Goal: Task Accomplishment & Management: Manage account settings

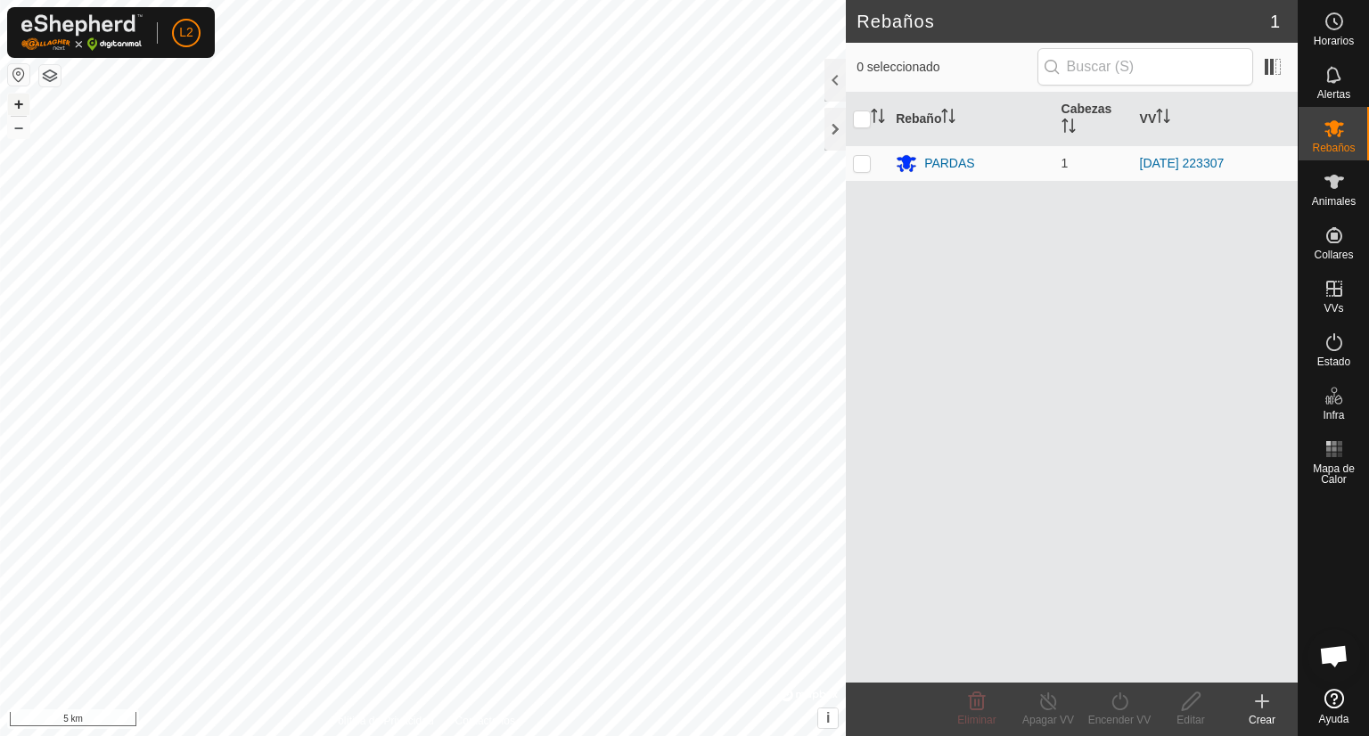
click at [14, 103] on button "+" at bounding box center [18, 104] width 21 height 21
click at [0, 0] on html "L2 Horarios Alertas Rebaños Animales Collares VVs Estado Infra Mapa de Calor Ay…" at bounding box center [684, 368] width 1369 height 736
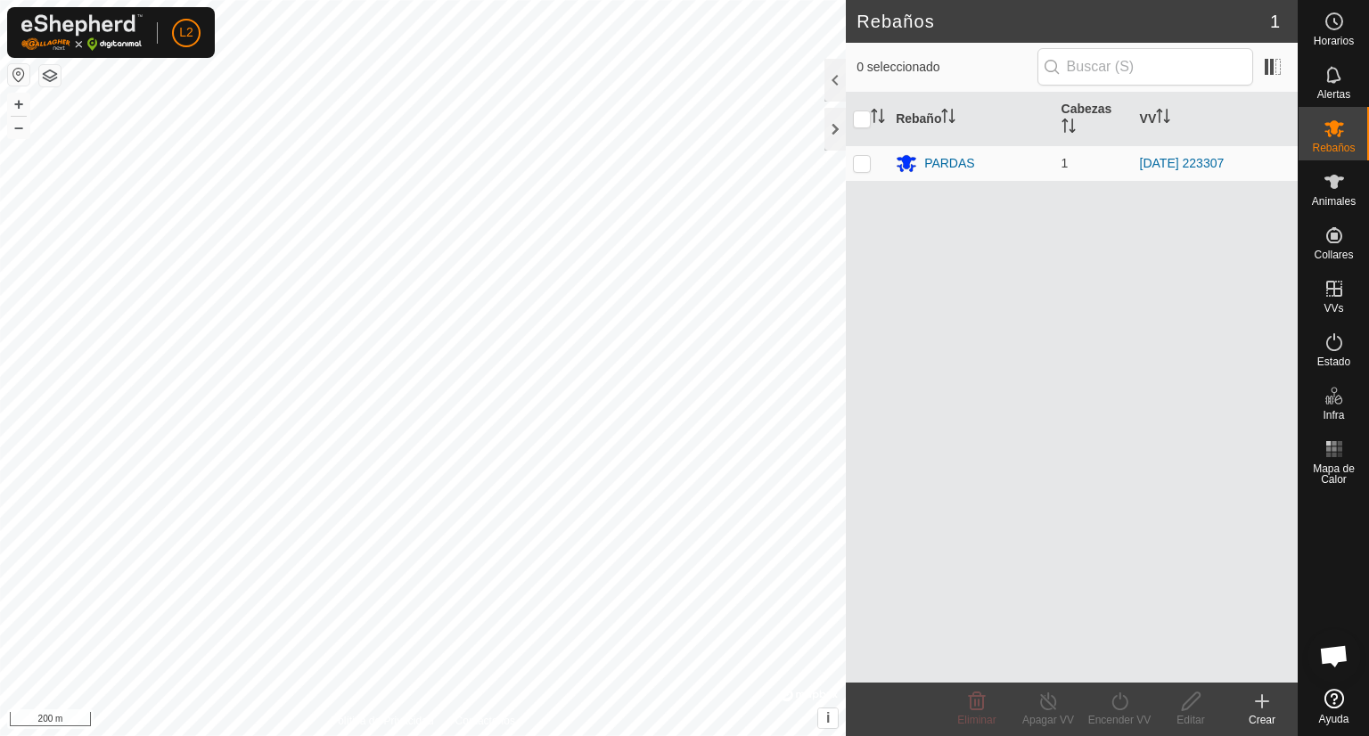
click at [50, 76] on button "button" at bounding box center [49, 75] width 21 height 21
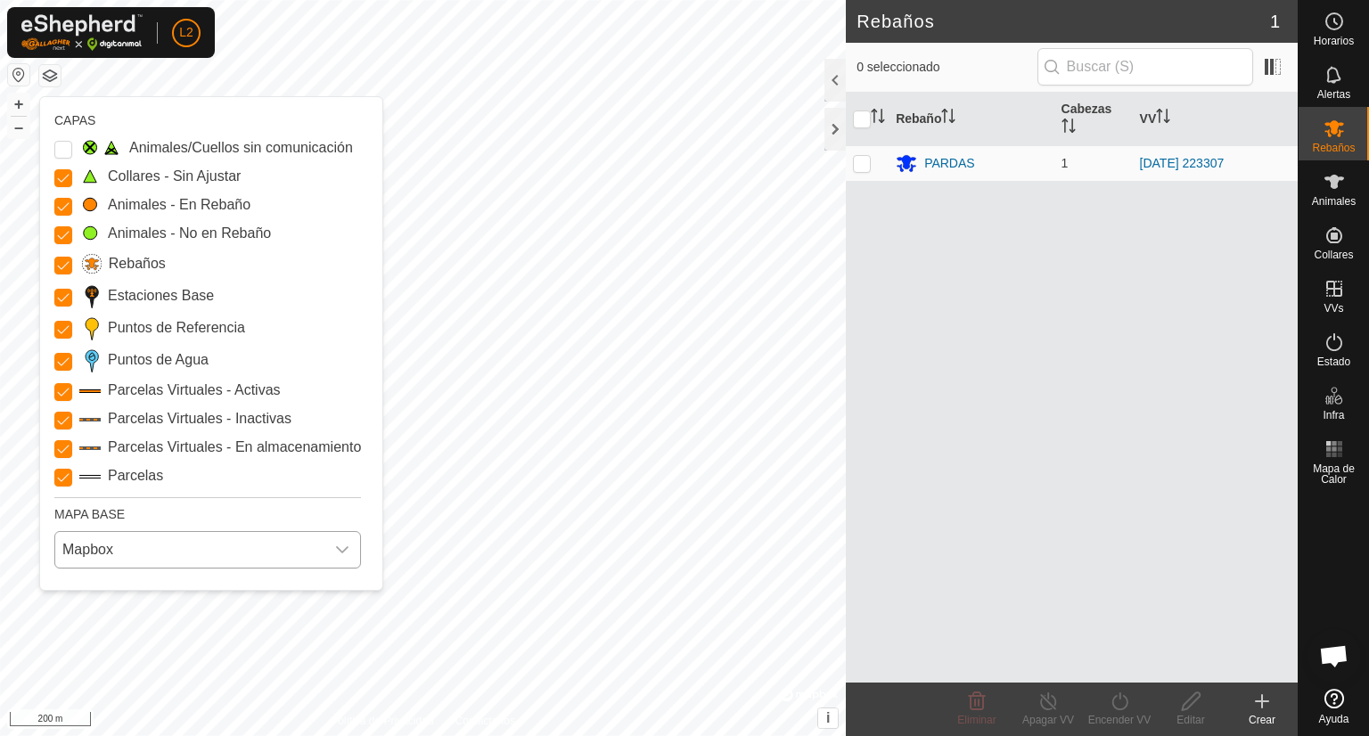
click at [342, 546] on icon "dropdown trigger" at bounding box center [342, 550] width 14 height 14
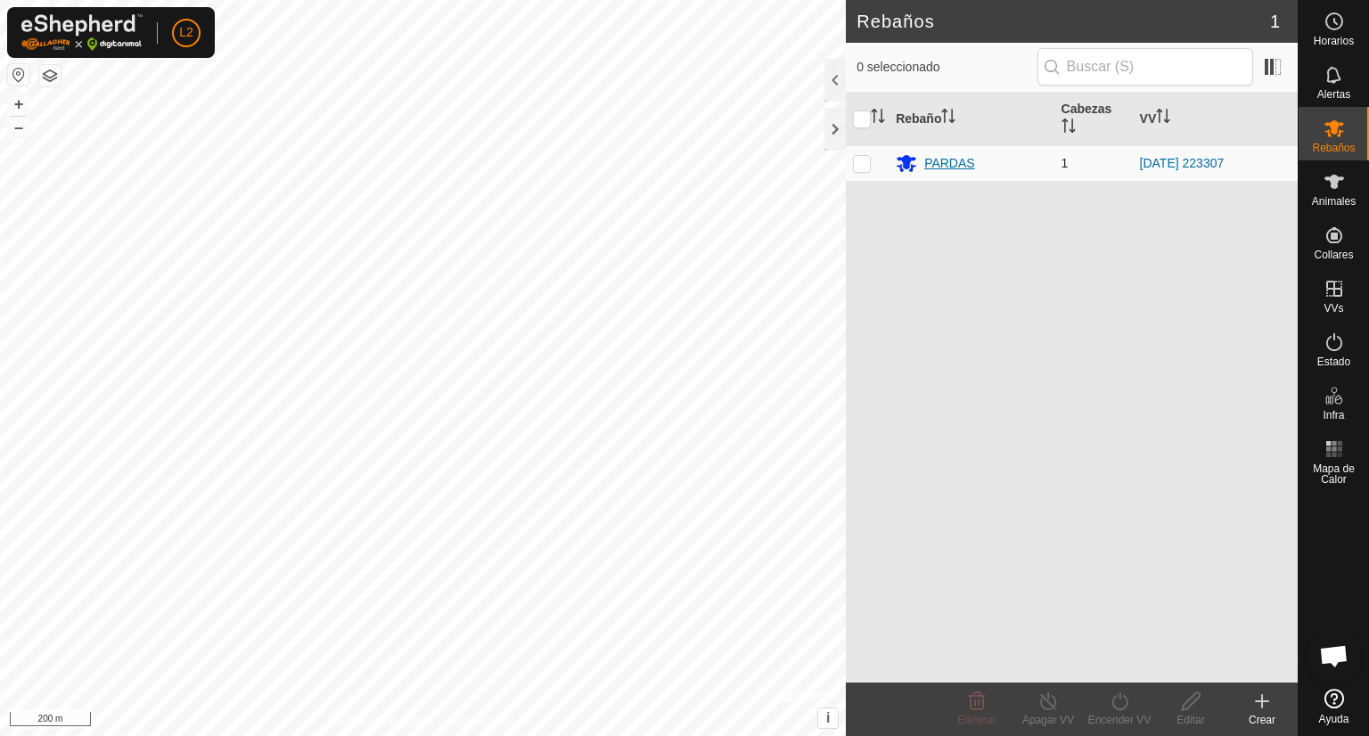
click at [974, 165] on div "PARDAS" at bounding box center [949, 163] width 51 height 19
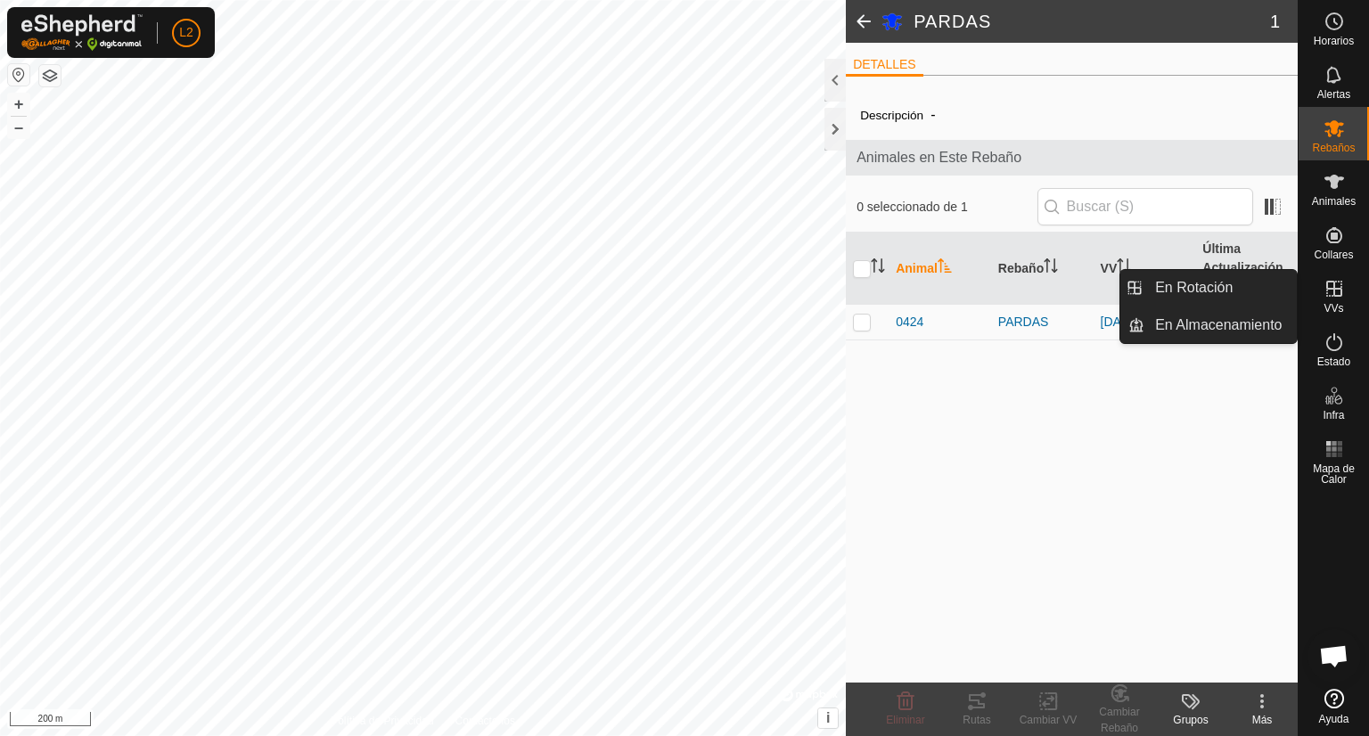
click at [1335, 293] on icon at bounding box center [1334, 288] width 21 height 21
click at [1217, 293] on link "En Rotación" at bounding box center [1221, 288] width 152 height 36
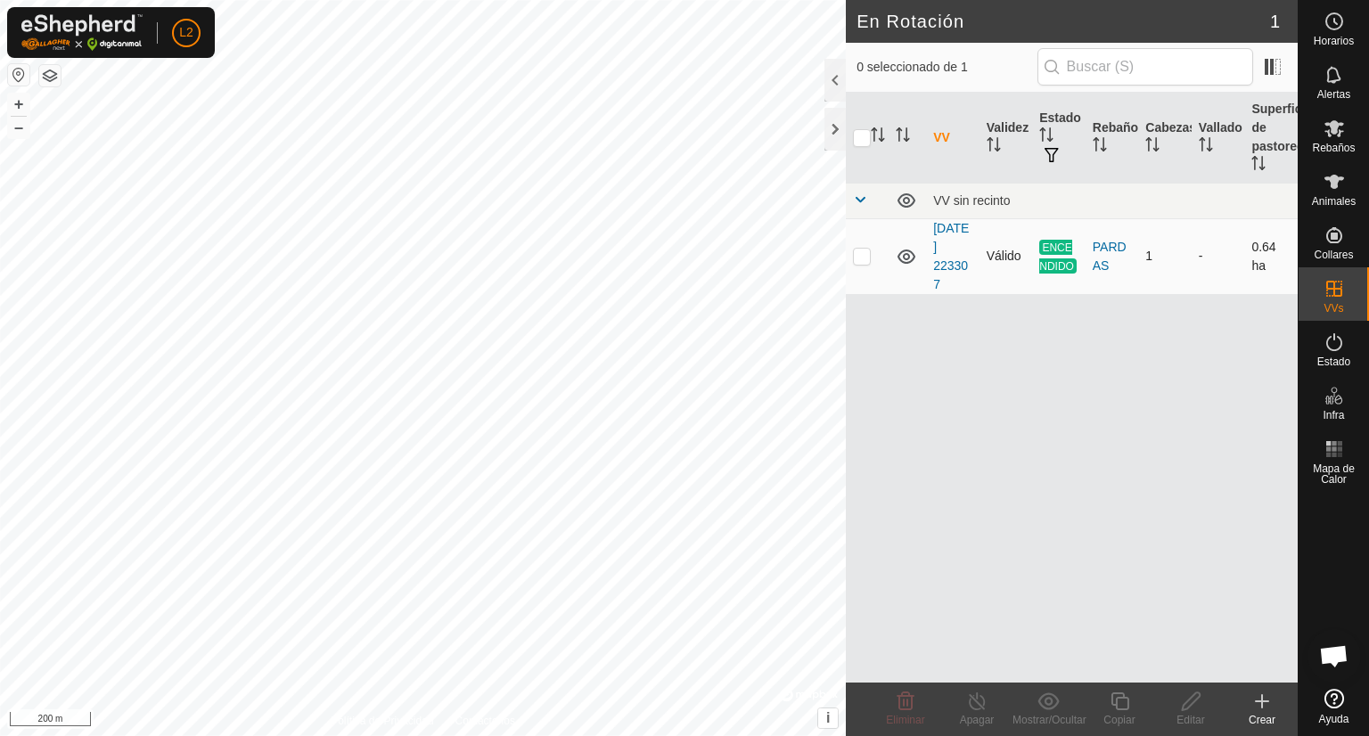
click at [866, 262] on p-tablecheckbox at bounding box center [862, 256] width 18 height 14
checkbox input "true"
click at [1059, 266] on span "ENCENDIDO" at bounding box center [1057, 257] width 37 height 34
click at [948, 258] on link "[DATE] 223307" at bounding box center [951, 256] width 36 height 70
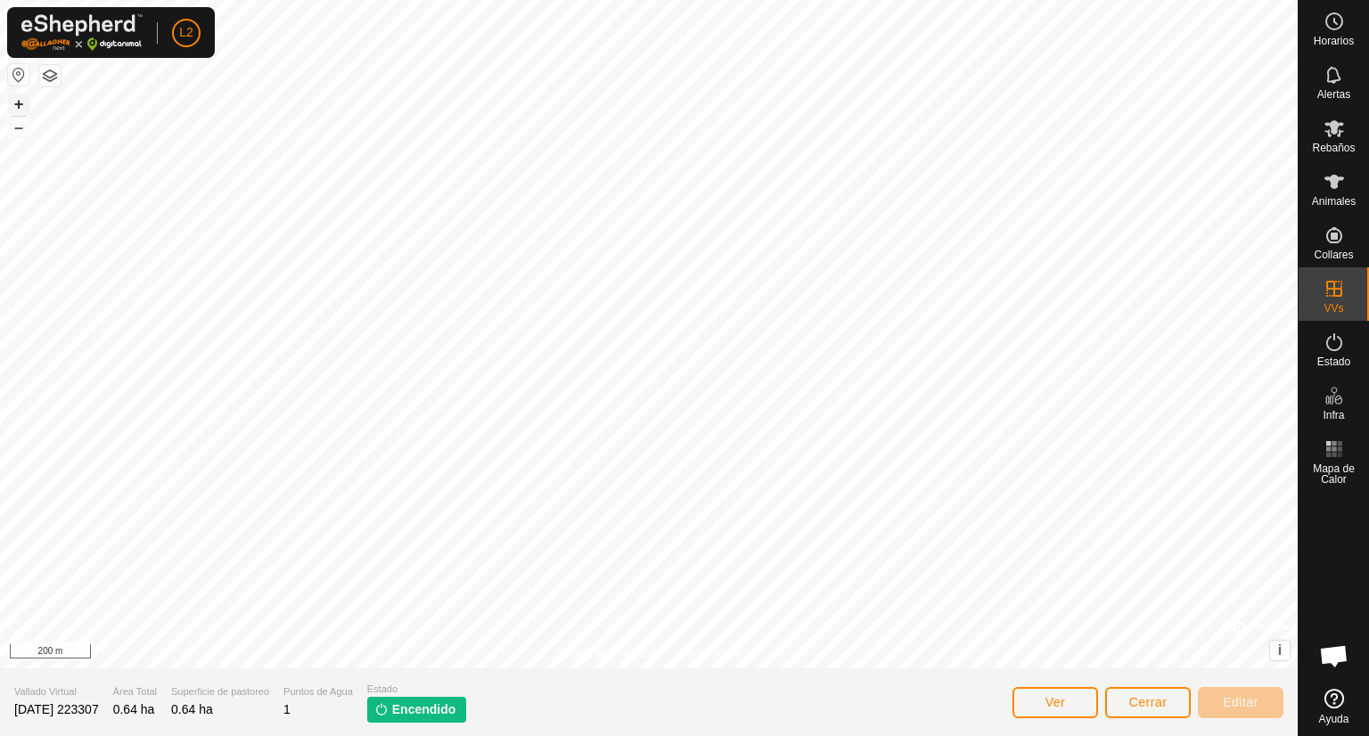
click at [14, 100] on button "+" at bounding box center [18, 104] width 21 height 21
click at [151, 9] on div "L2 Horarios Alertas Rebaños Animales Collares VVs Estado Infra Mapa de Calor Ay…" at bounding box center [684, 368] width 1369 height 736
click at [19, 122] on button "–" at bounding box center [18, 127] width 21 height 21
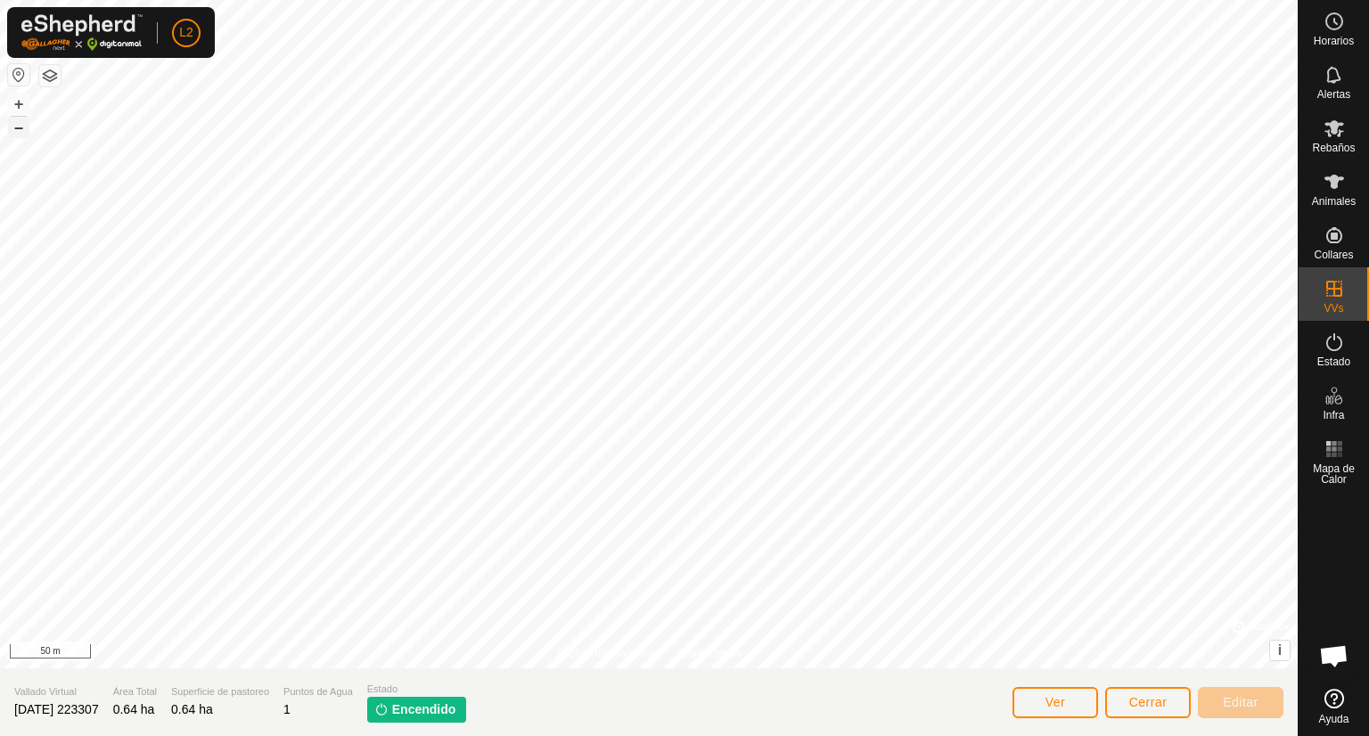
click at [19, 122] on button "–" at bounding box center [18, 127] width 21 height 21
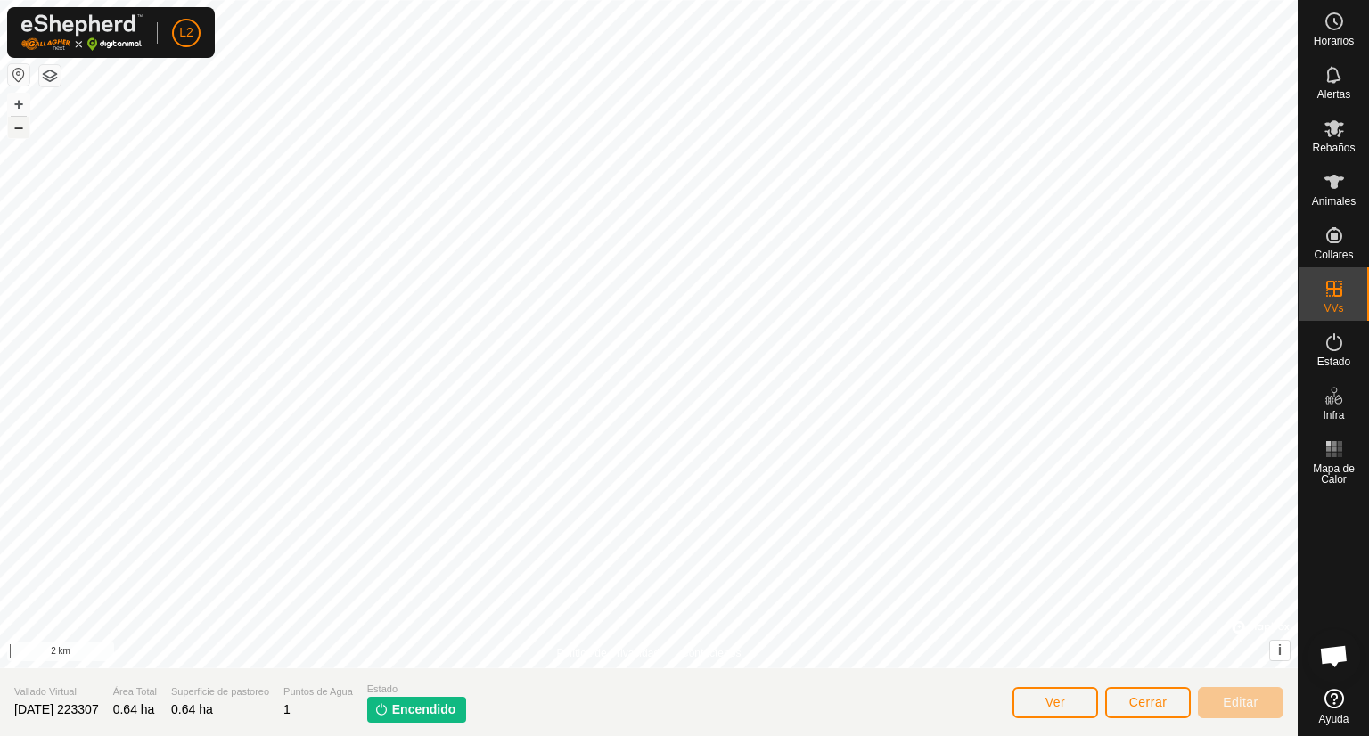
click at [19, 122] on button "–" at bounding box center [18, 127] width 21 height 21
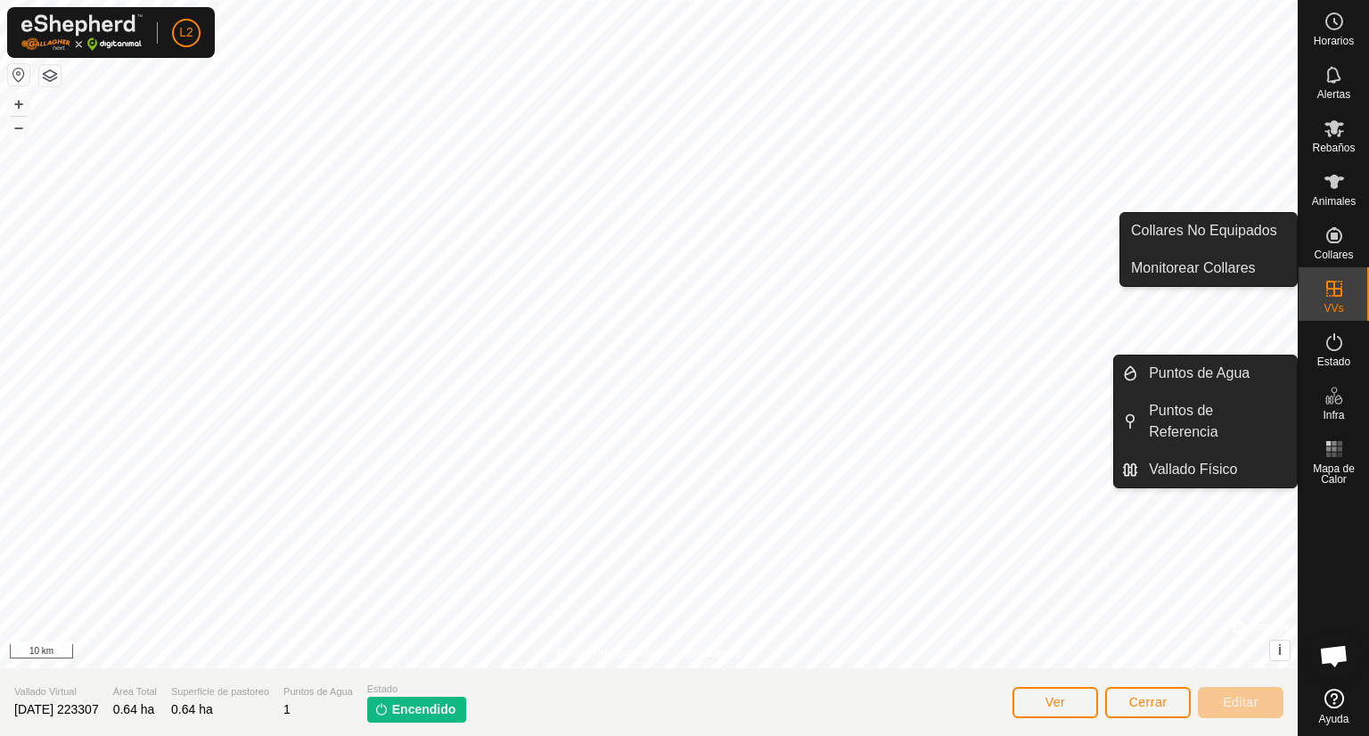
click at [1335, 250] on span "Collares" at bounding box center [1333, 255] width 39 height 11
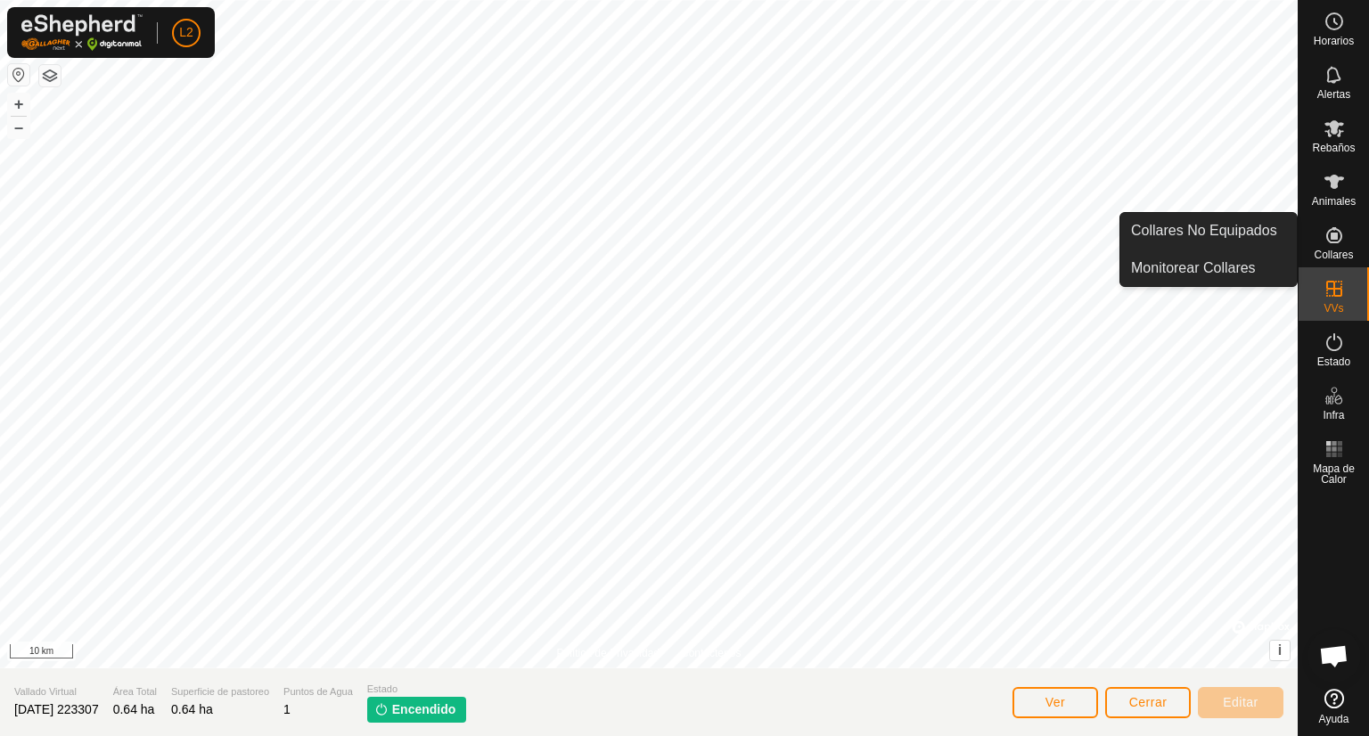
click at [1335, 250] on span "Collares" at bounding box center [1333, 255] width 39 height 11
click at [1243, 274] on link "Monitorear Collares" at bounding box center [1208, 268] width 176 height 36
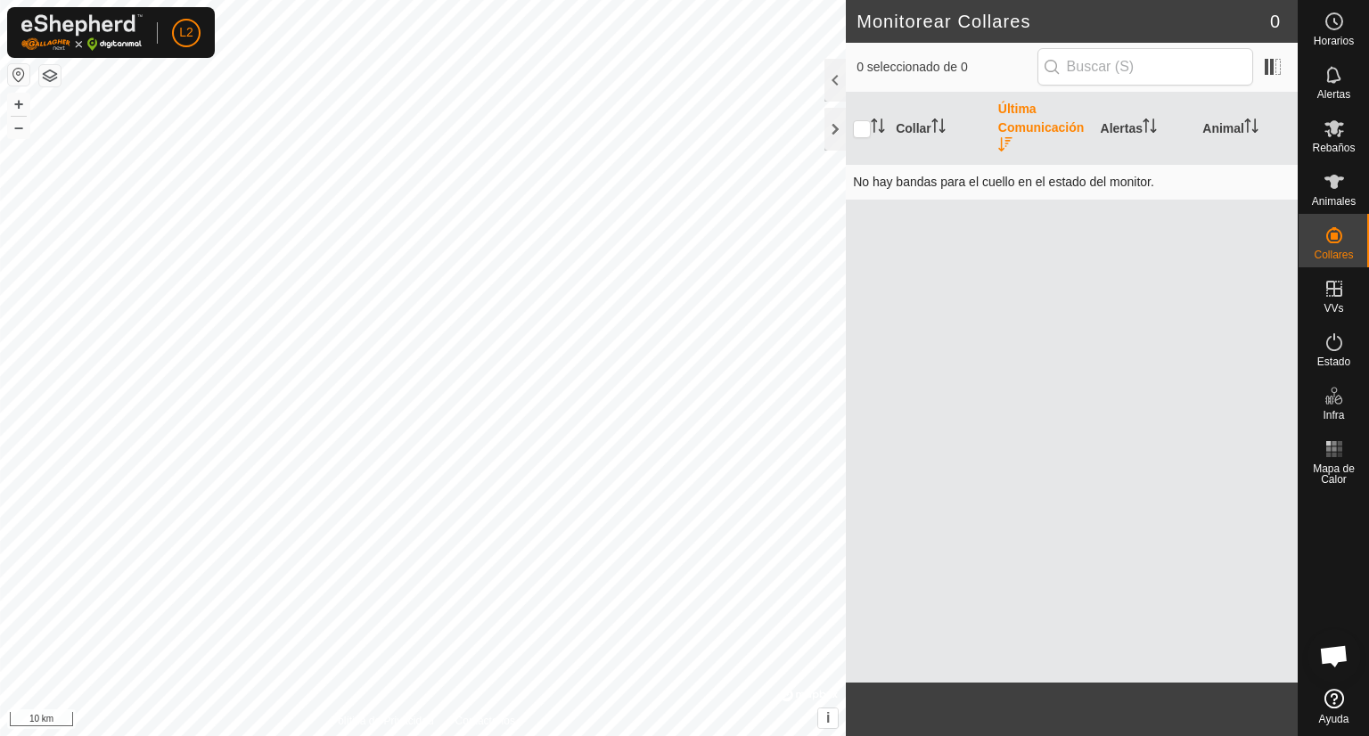
click at [1047, 193] on td "No hay bandas para el cuello en el estado del monitor." at bounding box center [1072, 182] width 452 height 36
click at [1368, 556] on div "Horarios Alertas Rebaños Animales Collares VVs Estado Infra Mapa de Calor Ayuda…" at bounding box center [684, 368] width 1369 height 736
click at [1366, 517] on div "Horarios Alertas Rebaños Animales Collares VVs Estado Infra Mapa de Calor Ayuda…" at bounding box center [684, 368] width 1369 height 736
click at [1348, 578] on div "Horarios Alertas Rebaños Animales Collares VVs Estado Infra Mapa de Calor Ayuda…" at bounding box center [684, 368] width 1369 height 736
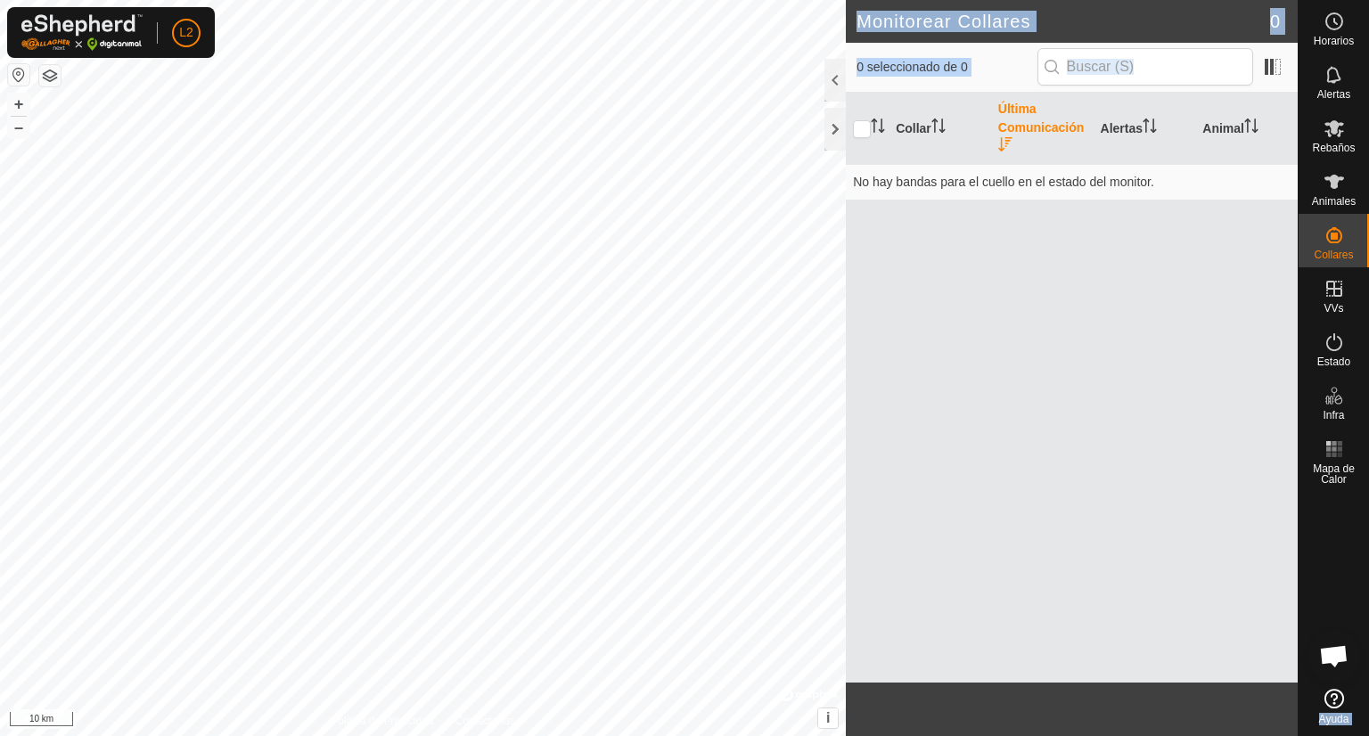
drag, startPoint x: 1070, startPoint y: 397, endPoint x: 1368, endPoint y: 661, distance: 398.5
click at [1368, 661] on div "Horarios Alertas Rebaños Animales Collares VVs Estado Infra Mapa de Calor Ayuda…" at bounding box center [684, 368] width 1369 height 736
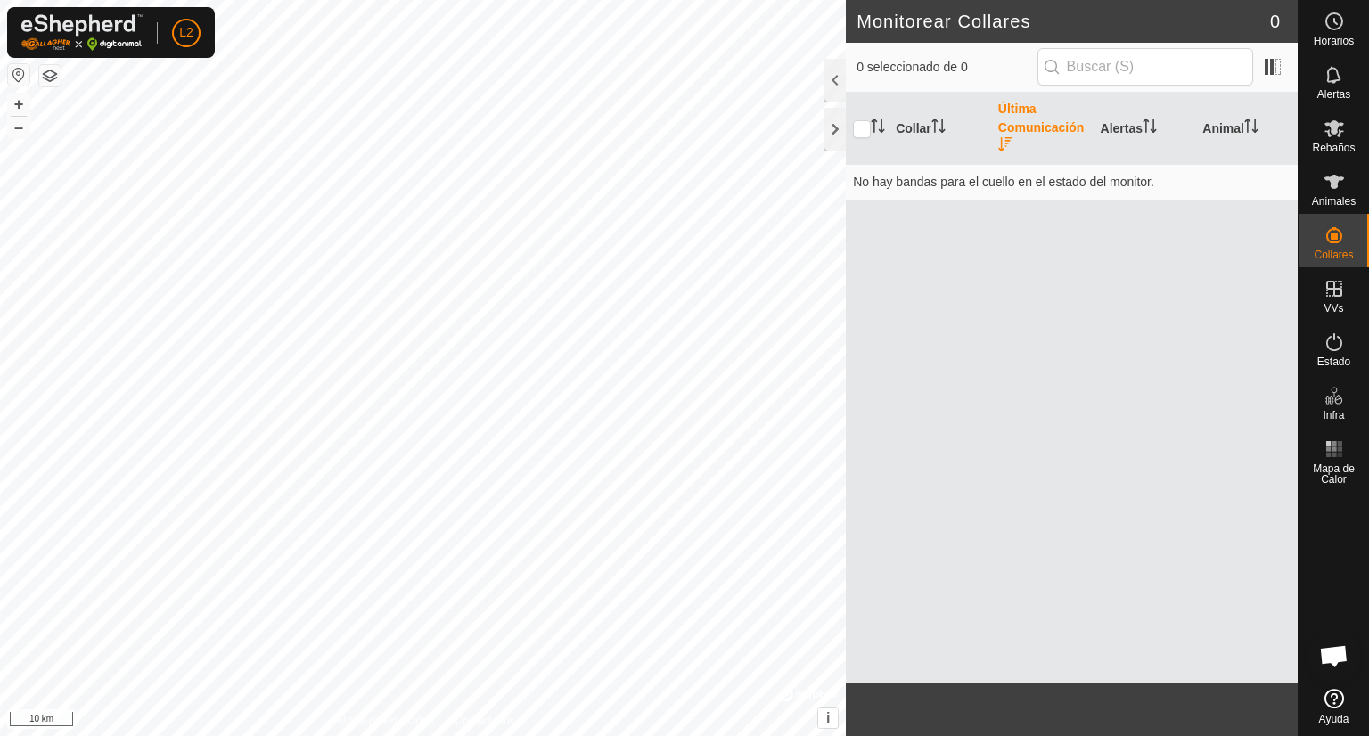
click at [1230, 714] on footer at bounding box center [1072, 709] width 452 height 53
click at [1326, 364] on span "Estado" at bounding box center [1333, 362] width 33 height 11
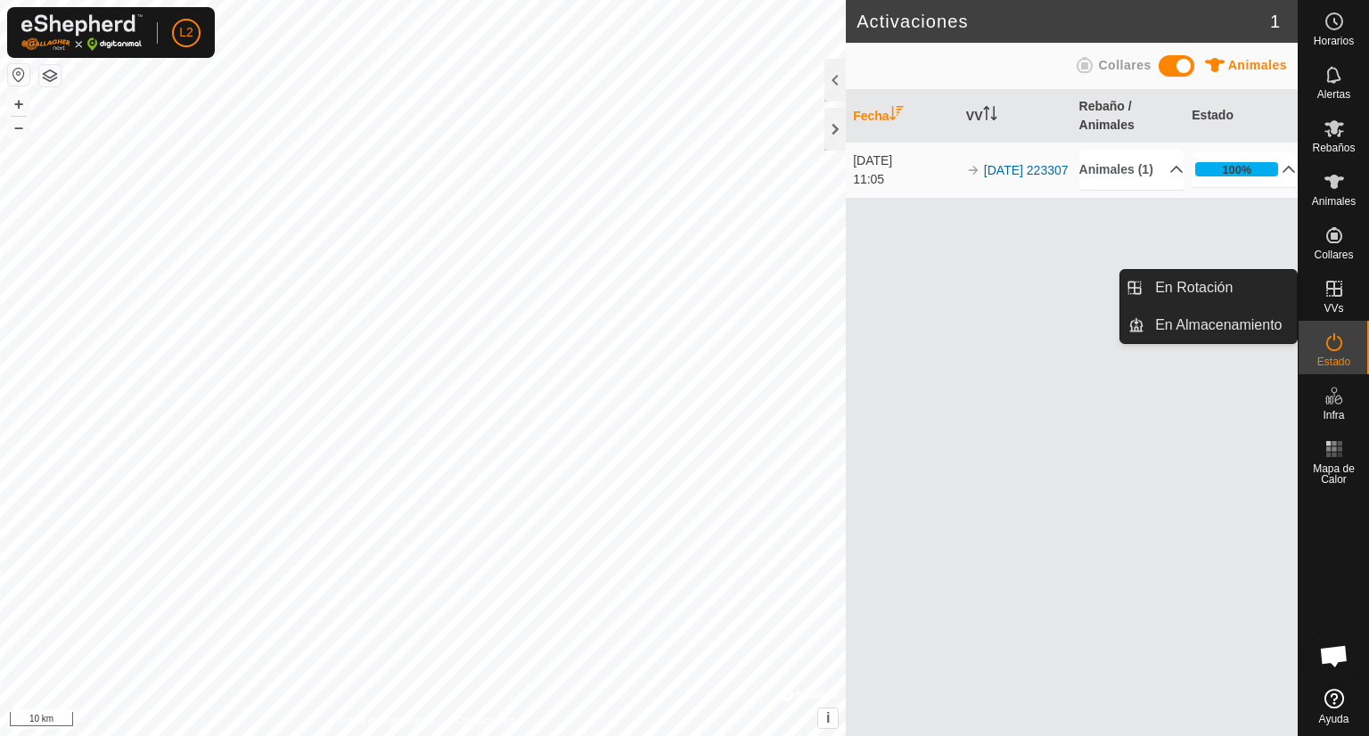
click at [1326, 308] on span "VVs" at bounding box center [1334, 308] width 20 height 11
click at [1251, 325] on link "En Almacenamiento" at bounding box center [1221, 326] width 152 height 36
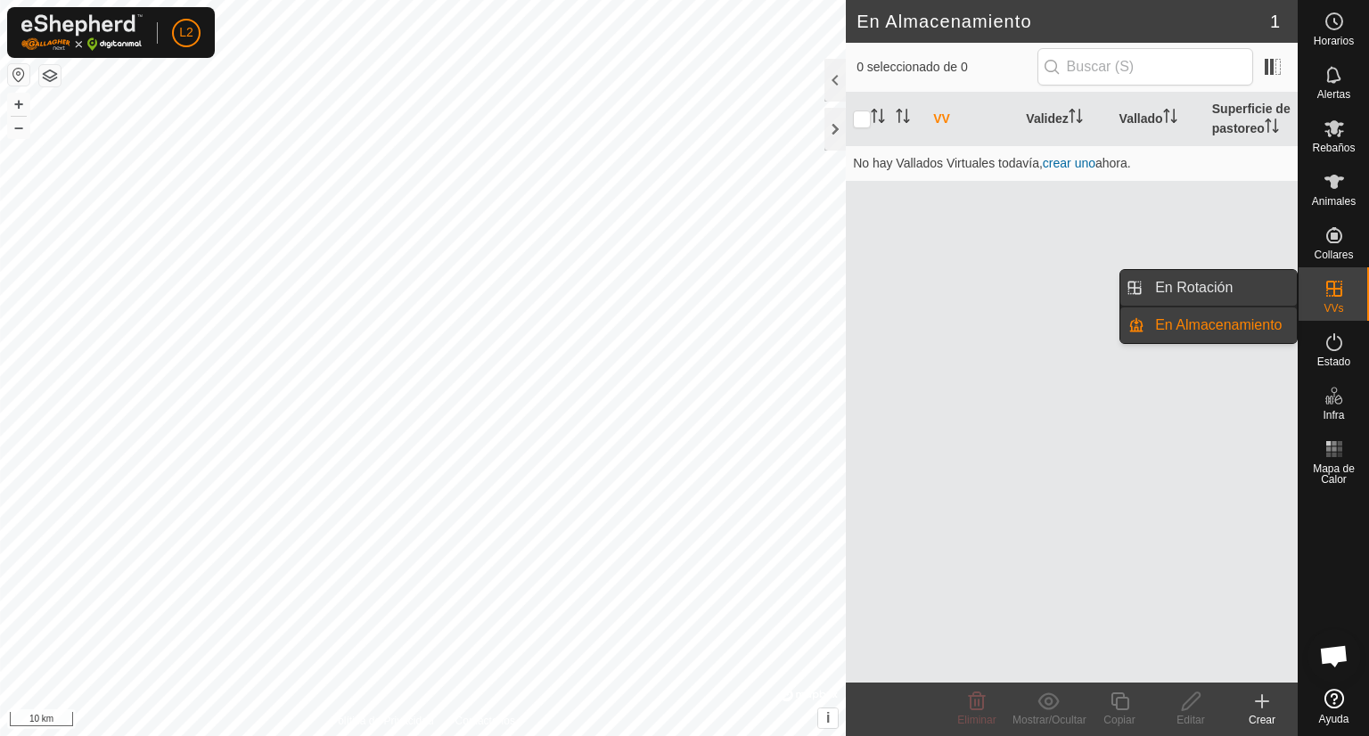
click at [1205, 280] on link "En Rotación" at bounding box center [1221, 288] width 152 height 36
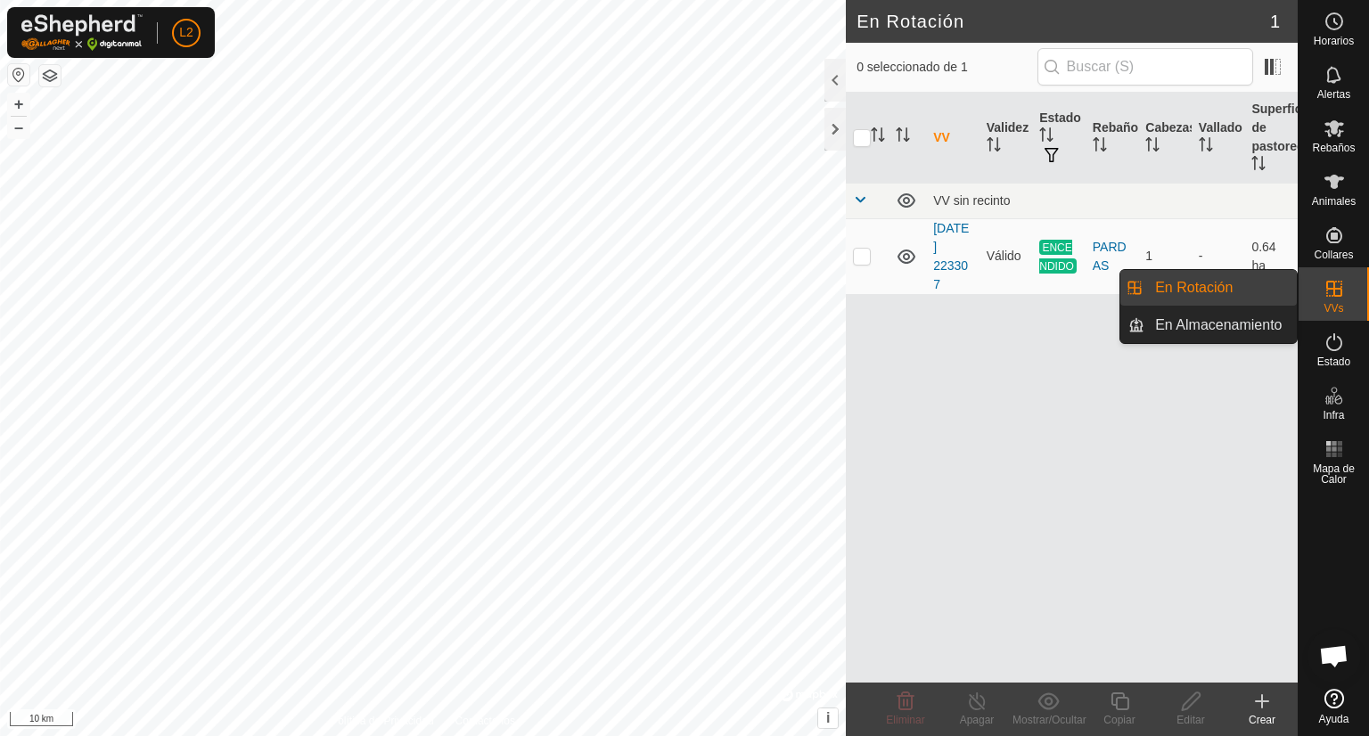
click at [1205, 284] on link "En Rotación" at bounding box center [1221, 288] width 152 height 36
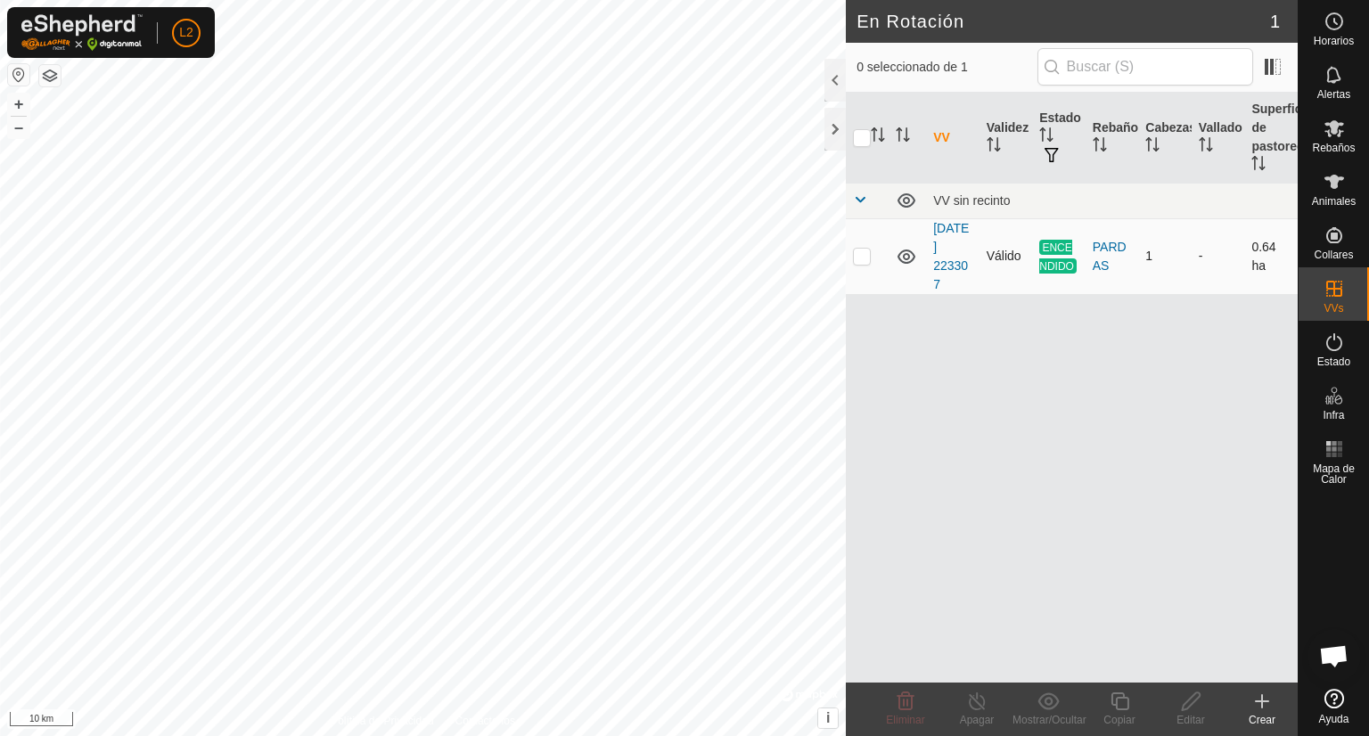
click at [1062, 262] on span "ENCENDIDO" at bounding box center [1057, 257] width 37 height 34
click at [859, 258] on p-checkbox at bounding box center [862, 256] width 18 height 14
checkbox input "true"
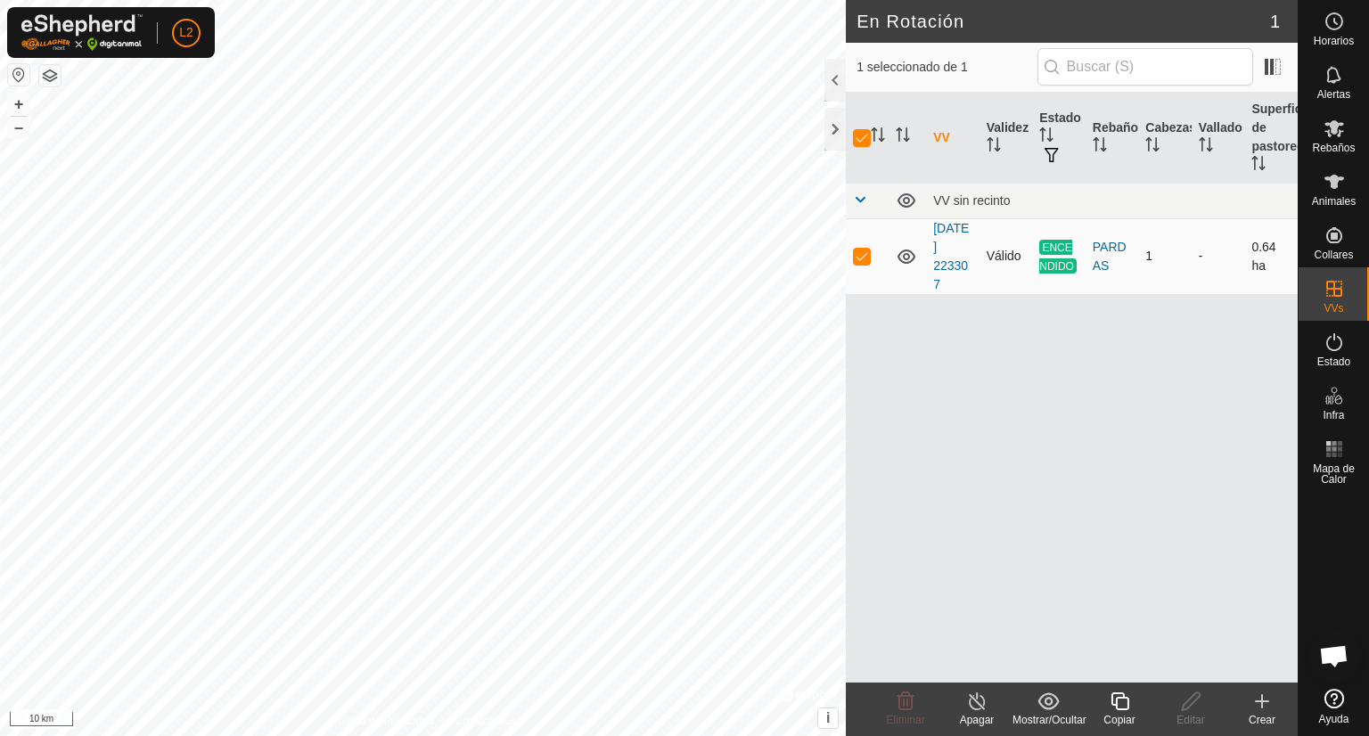
click at [906, 254] on icon at bounding box center [906, 256] width 21 height 21
click at [1330, 185] on icon at bounding box center [1335, 182] width 20 height 14
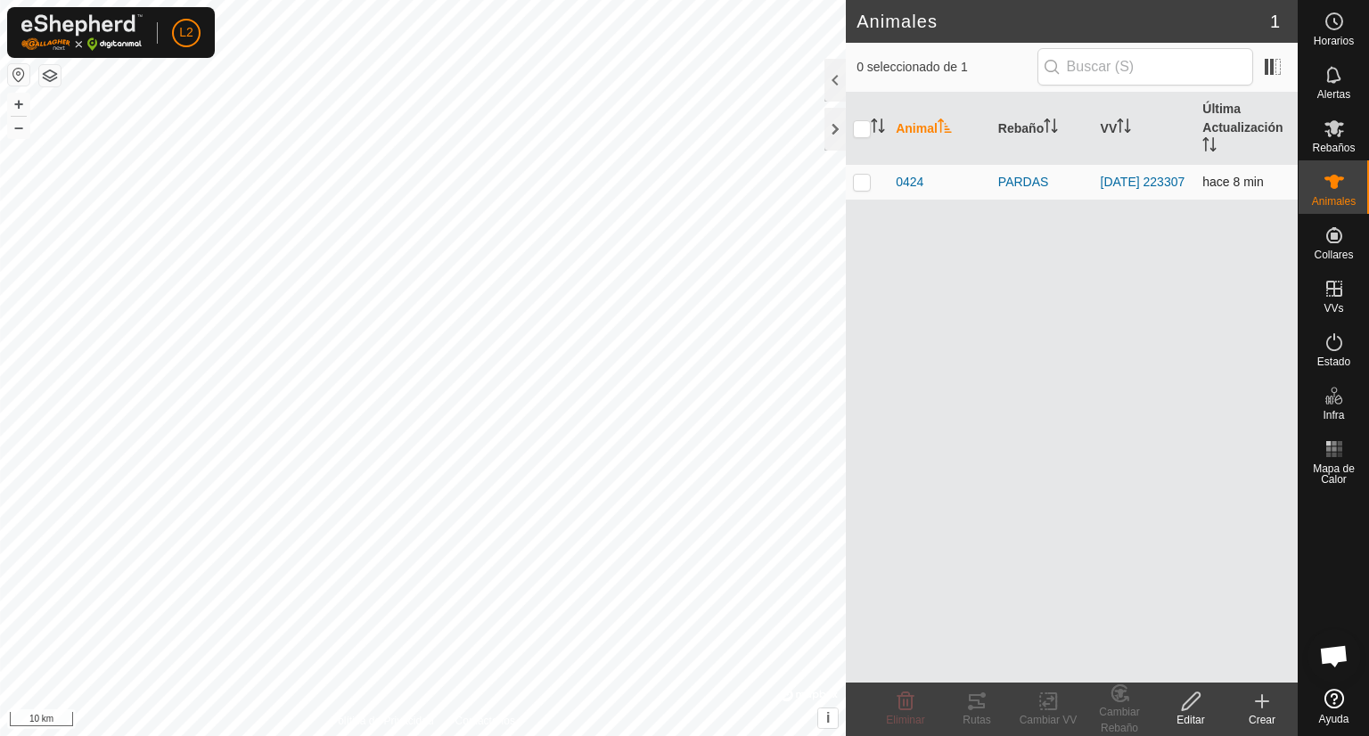
click at [863, 185] on p-checkbox at bounding box center [862, 182] width 18 height 14
checkbox input "true"
click at [973, 700] on icon at bounding box center [977, 701] width 16 height 14
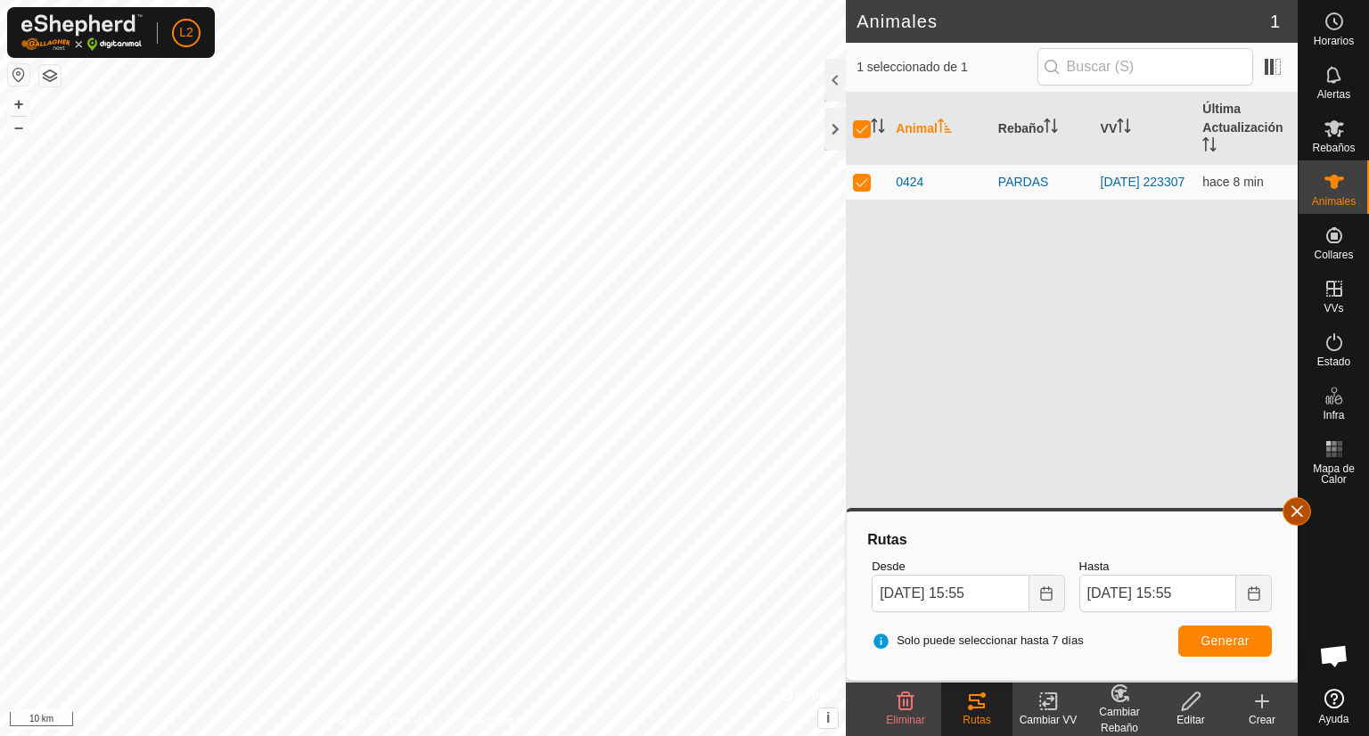
click at [1296, 516] on button "button" at bounding box center [1297, 511] width 29 height 29
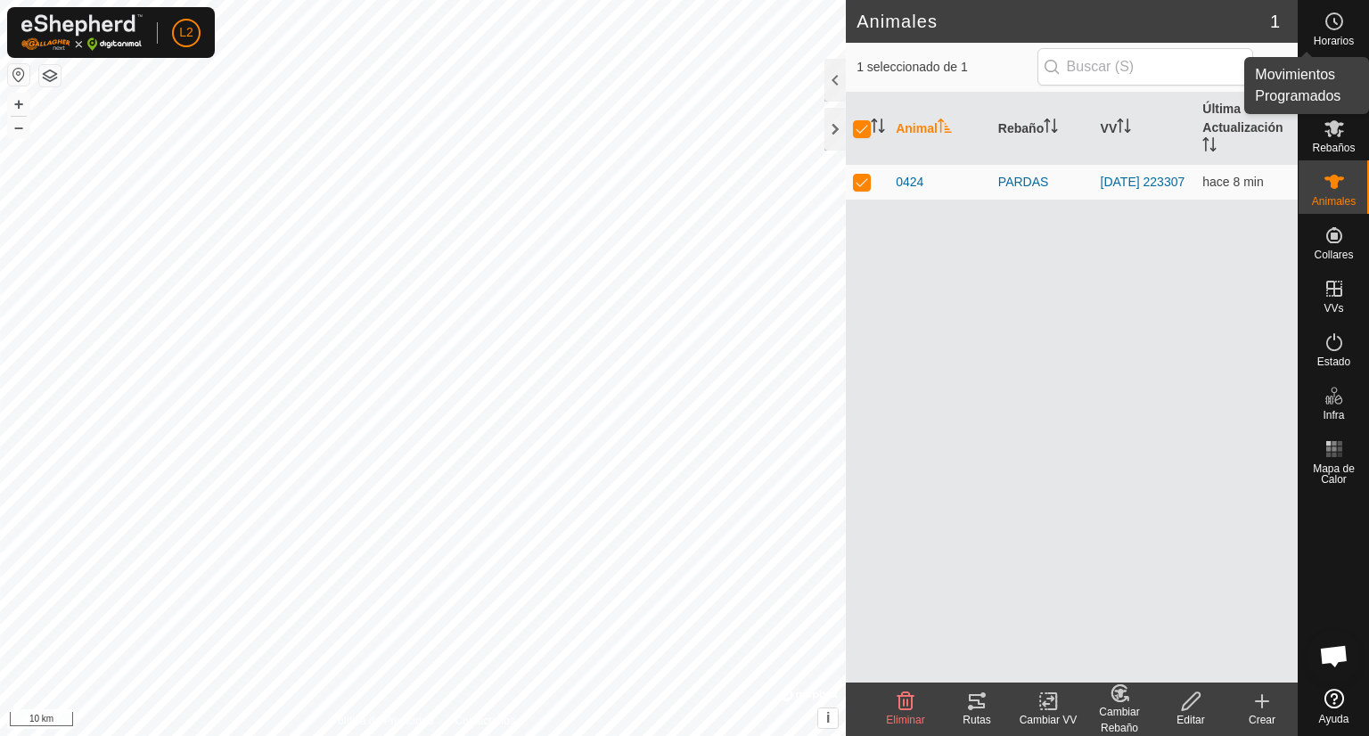
click at [1333, 28] on icon at bounding box center [1334, 21] width 21 height 21
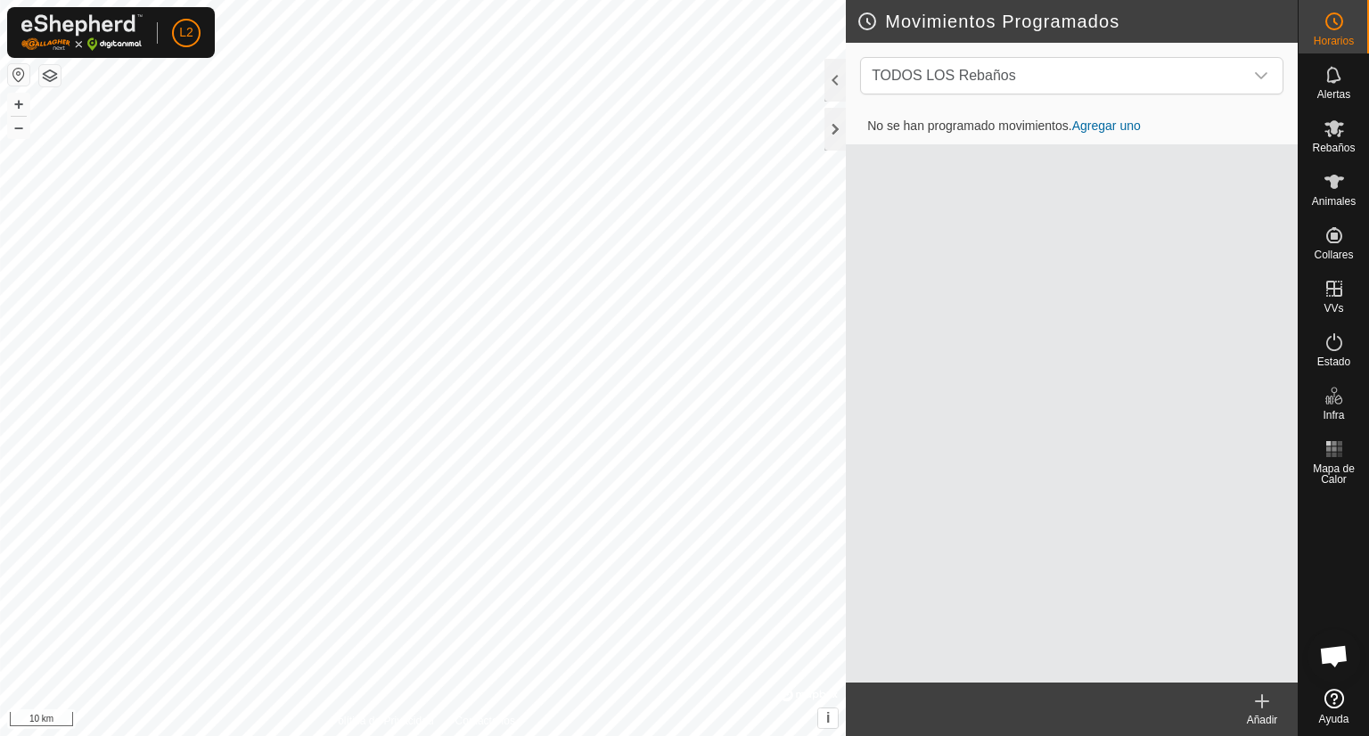
click at [1061, 323] on div "No se han programado movimientos. Agregar uno" at bounding box center [1072, 396] width 452 height 574
click at [832, 122] on div at bounding box center [835, 129] width 21 height 43
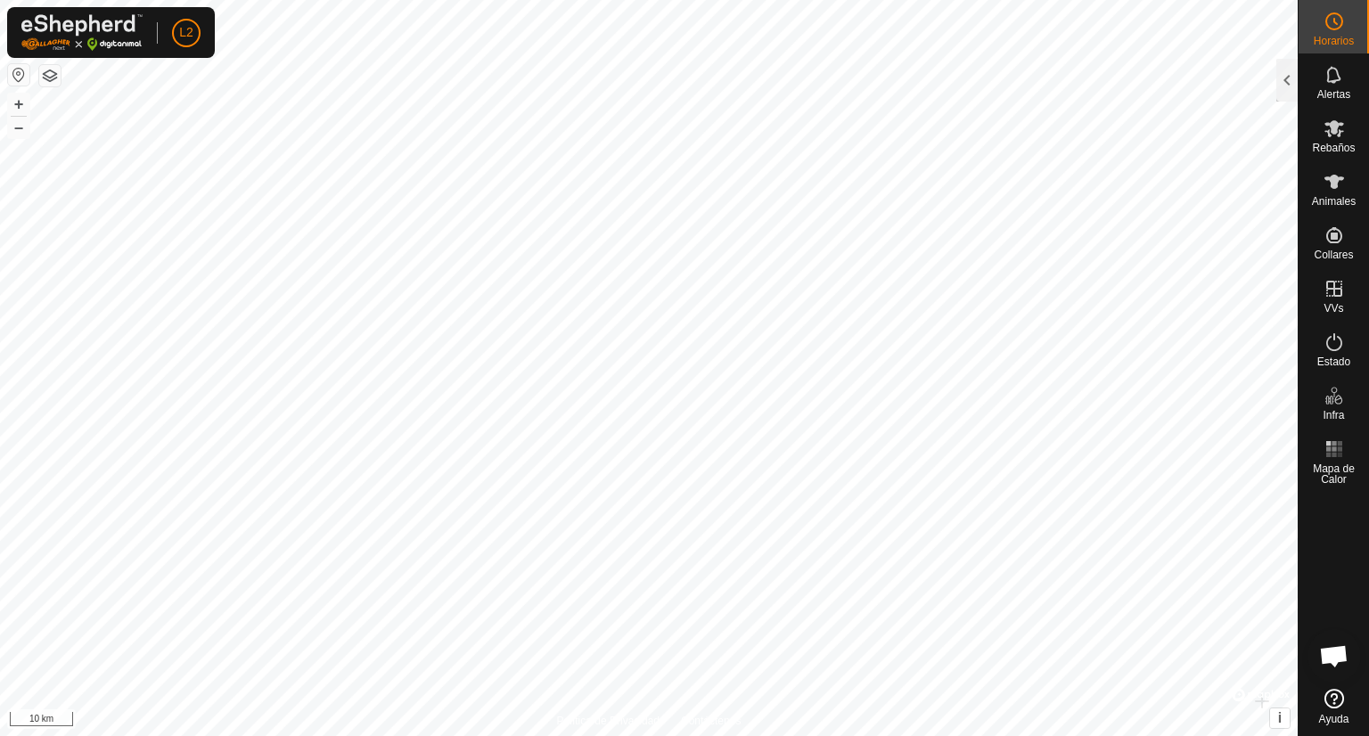
click at [19, 77] on button "button" at bounding box center [18, 74] width 21 height 21
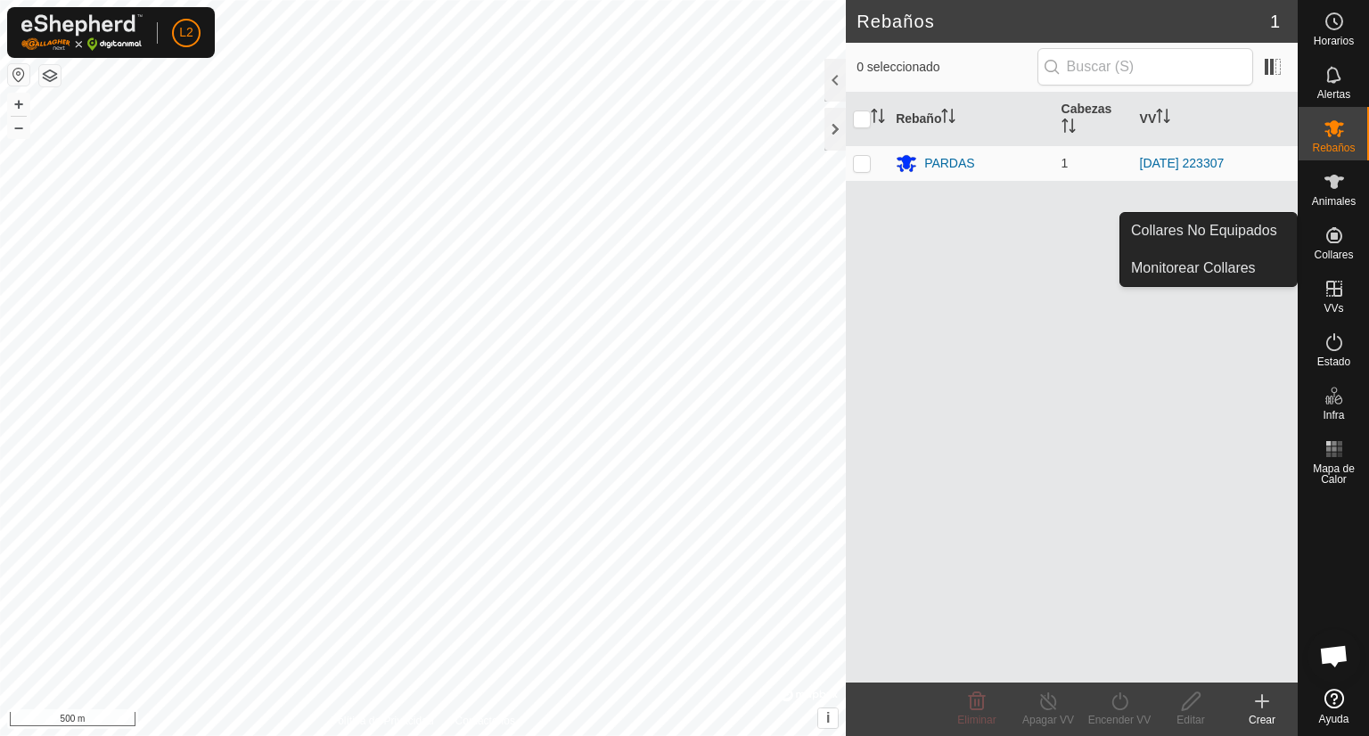
click at [1339, 245] on icon at bounding box center [1334, 235] width 21 height 21
click at [1223, 227] on link "Collares No Equipados" at bounding box center [1208, 231] width 176 height 36
